Goal: Information Seeking & Learning: Learn about a topic

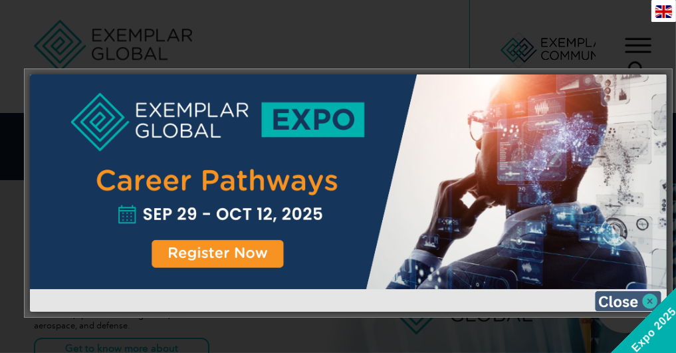
click at [650, 294] on img at bounding box center [628, 301] width 66 height 20
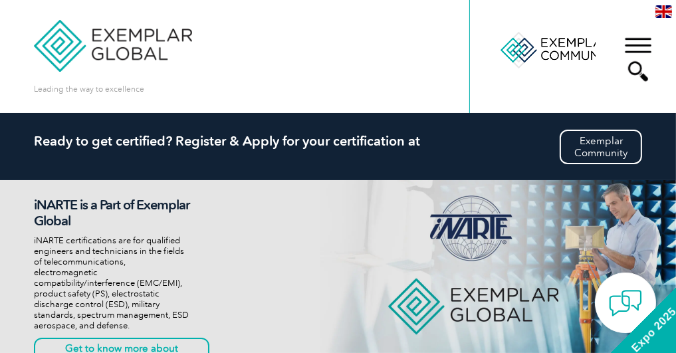
click at [485, 339] on link "Find Certified Professional / Training Provider" at bounding box center [338, 358] width 608 height 38
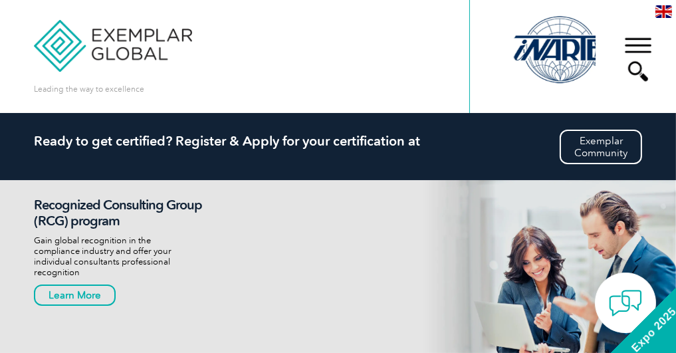
click at [92, 149] on link "Our Services" at bounding box center [338, 168] width 608 height 38
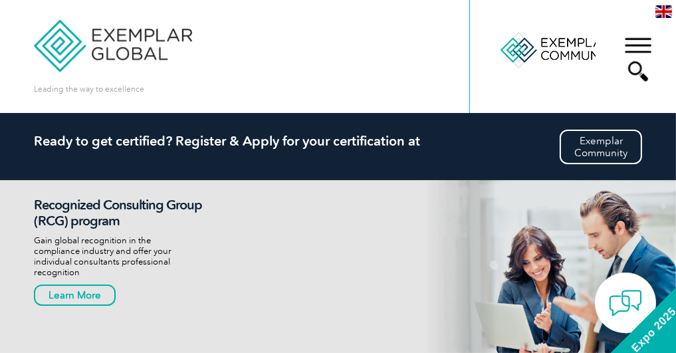
click at [130, 231] on link "Individual Certifications" at bounding box center [338, 244] width 608 height 38
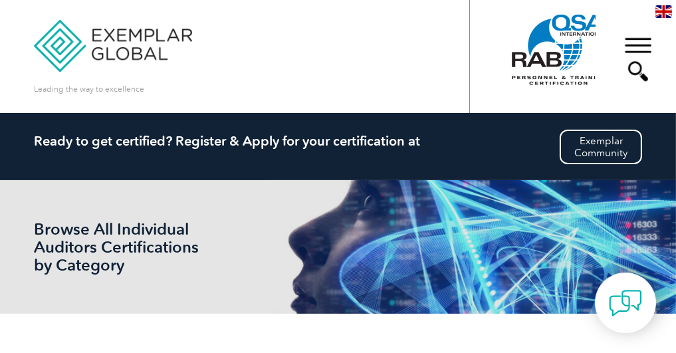
click at [0, 0] on input "search" at bounding box center [0, 0] width 0 height 0
type input "iso 9001"
click at [0, 0] on input "Search" at bounding box center [0, 0] width 0 height 0
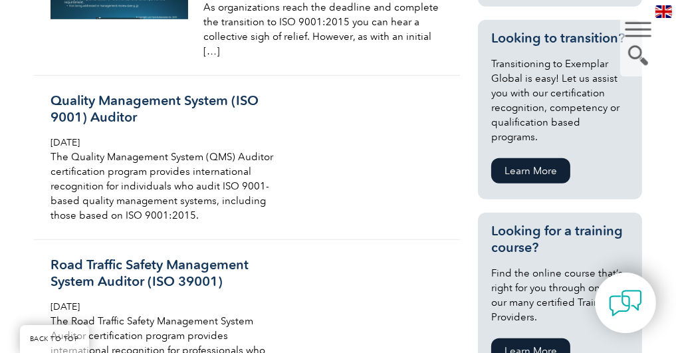
scroll to position [731, 0]
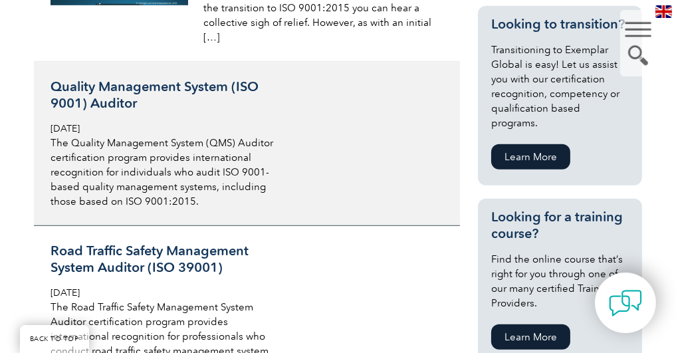
click at [195, 173] on p "The Quality Management System (QMS) Auditor certification program provides inte…" at bounding box center [167, 172] width 235 height 73
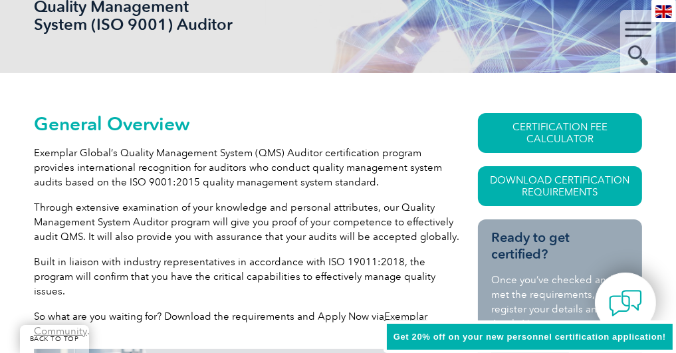
scroll to position [266, 0]
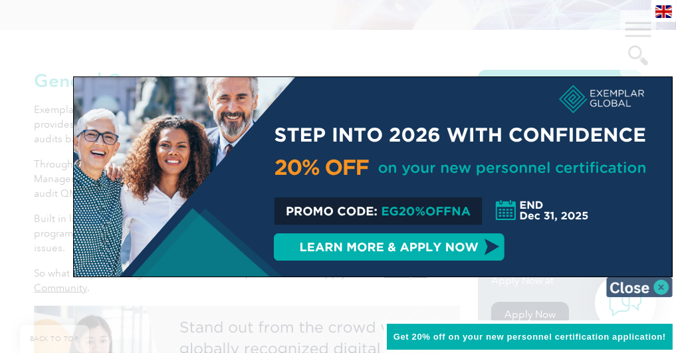
click at [660, 286] on img at bounding box center [639, 287] width 66 height 20
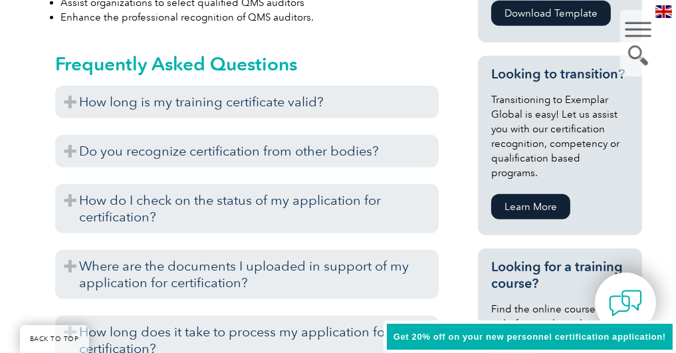
scroll to position [797, 0]
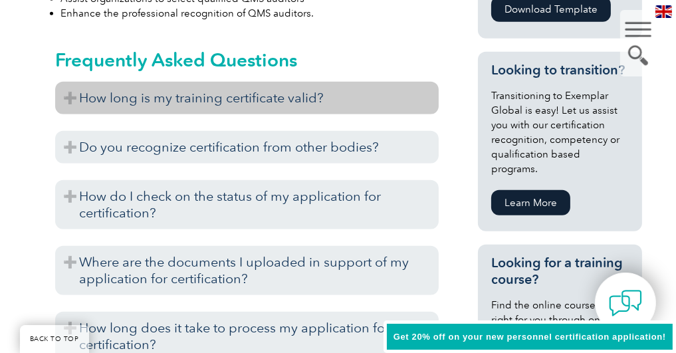
click at [306, 111] on h3 "How long is my training certificate valid?" at bounding box center [246, 98] width 383 height 33
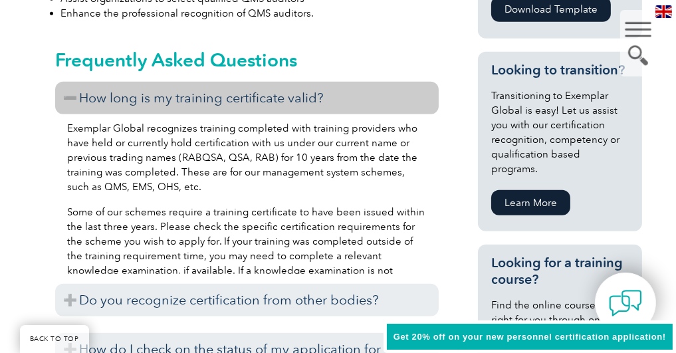
click at [306, 111] on h3 "How long is my training certificate valid?" at bounding box center [246, 98] width 383 height 33
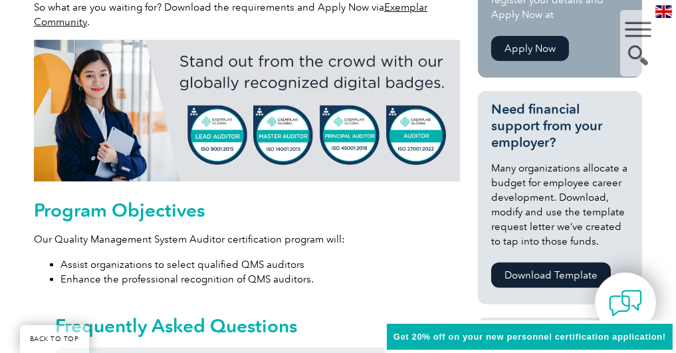
scroll to position [399, 0]
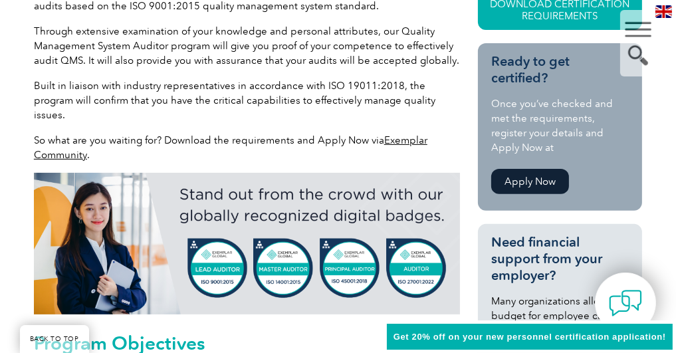
click at [557, 194] on link "Apply Now" at bounding box center [530, 181] width 78 height 25
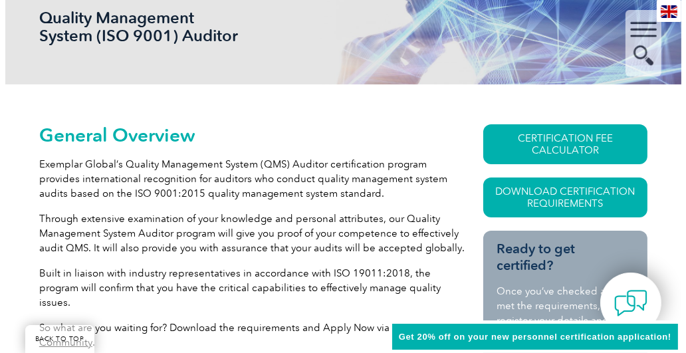
scroll to position [199, 0]
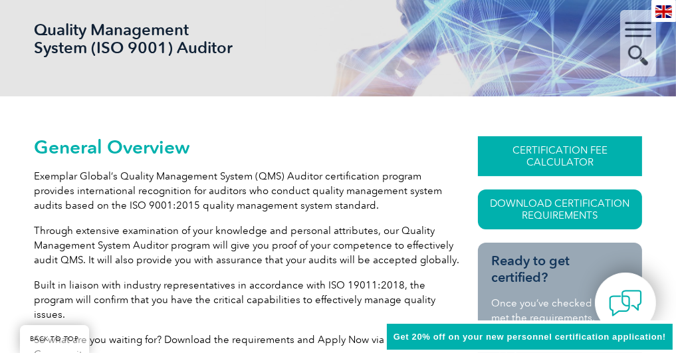
click at [561, 174] on link "CERTIFICATION FEE CALCULATOR" at bounding box center [560, 156] width 164 height 40
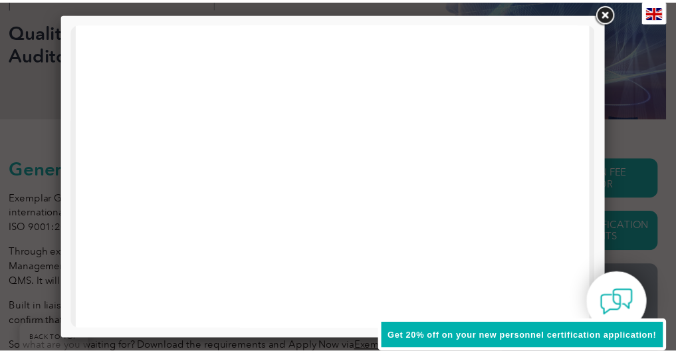
scroll to position [66, 0]
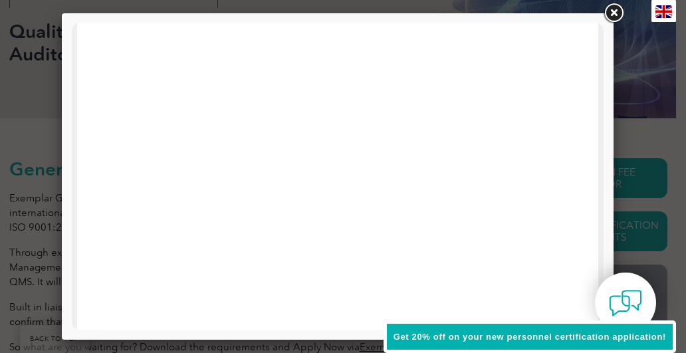
click at [614, 21] on link at bounding box center [613, 13] width 24 height 24
